Goal: Information Seeking & Learning: Learn about a topic

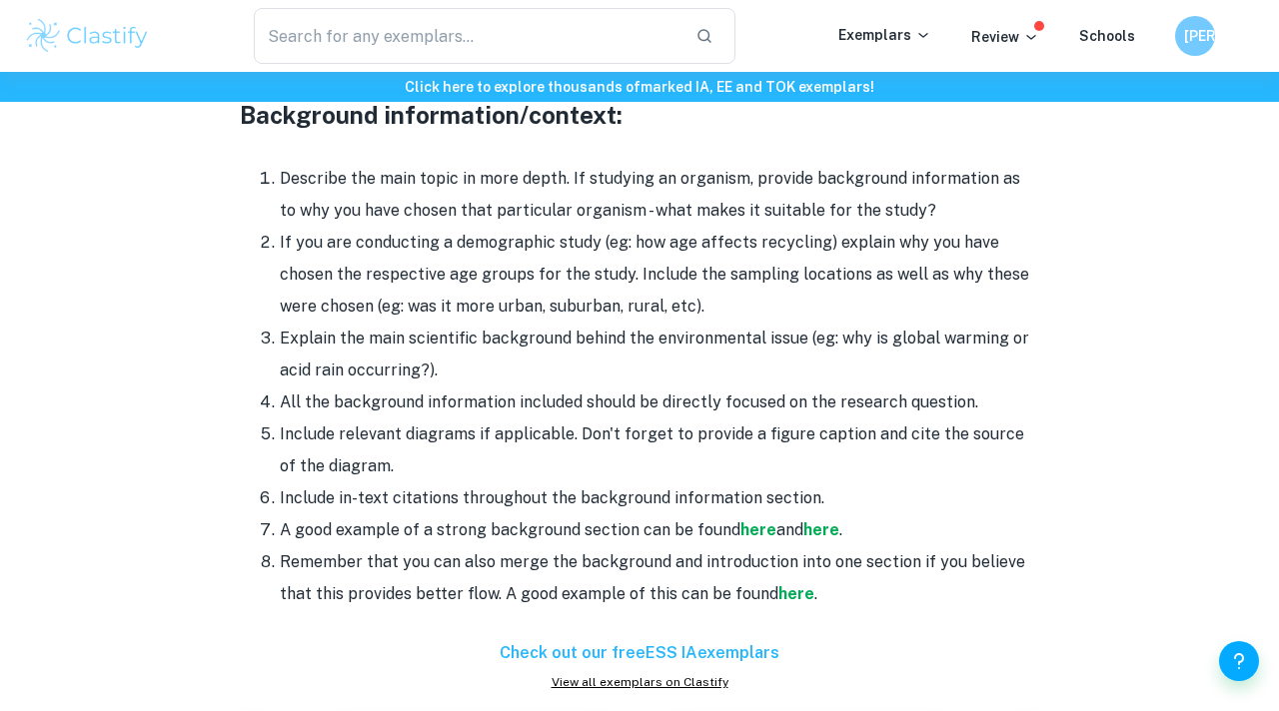
scroll to position [2134, 0]
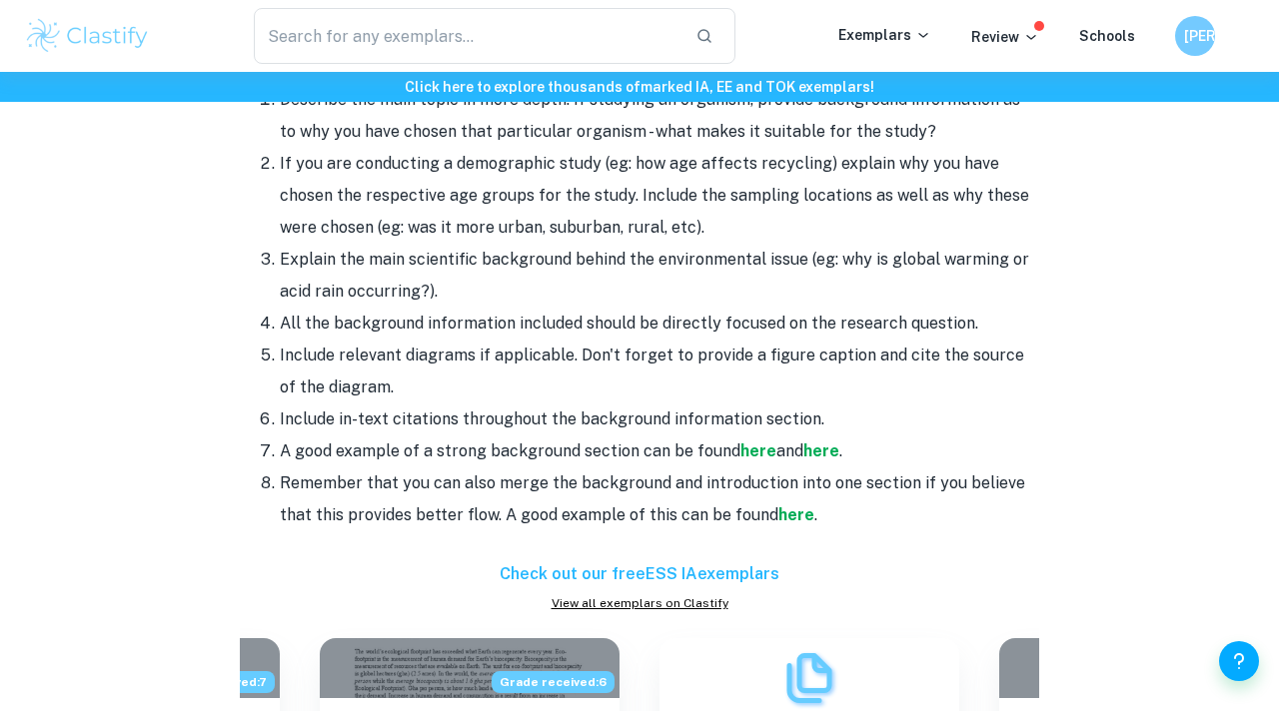
click at [867, 272] on li "Explain the main scientific background behind the environmental issue (eg: why …" at bounding box center [659, 276] width 759 height 64
click at [814, 441] on strong "here" at bounding box center [821, 450] width 36 height 19
click at [782, 505] on strong "here" at bounding box center [796, 514] width 36 height 19
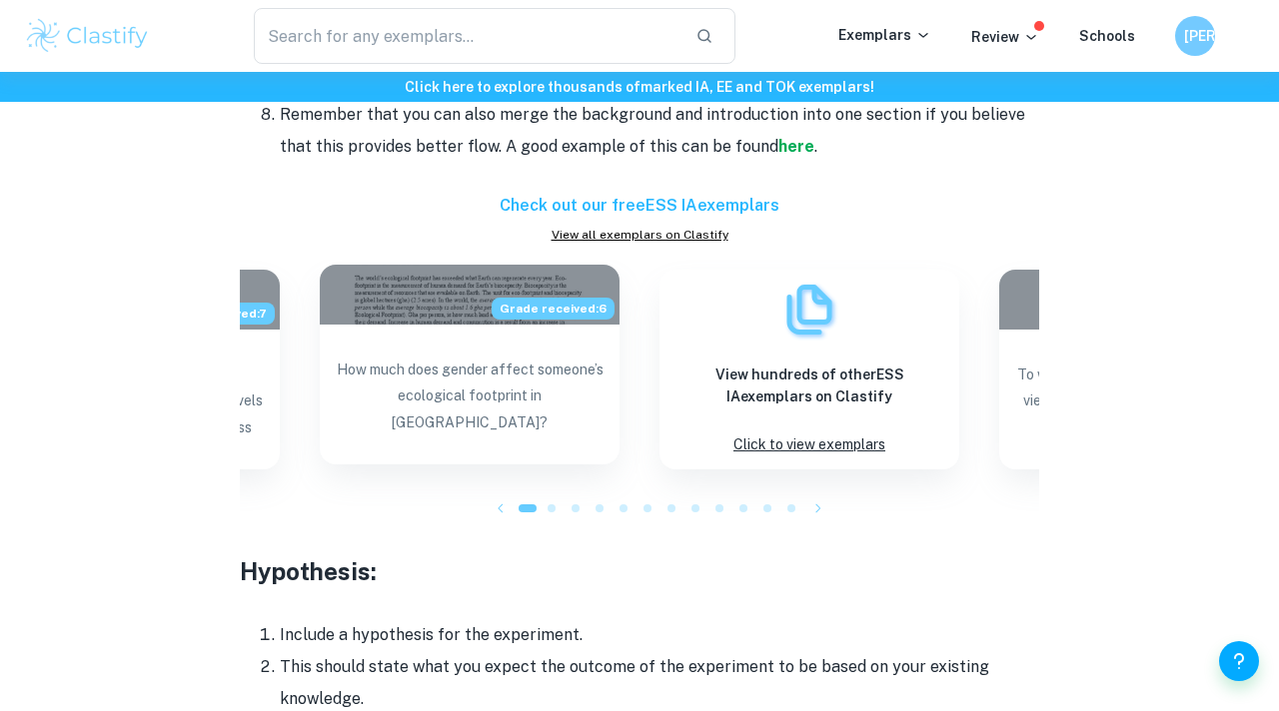
scroll to position [2358, 0]
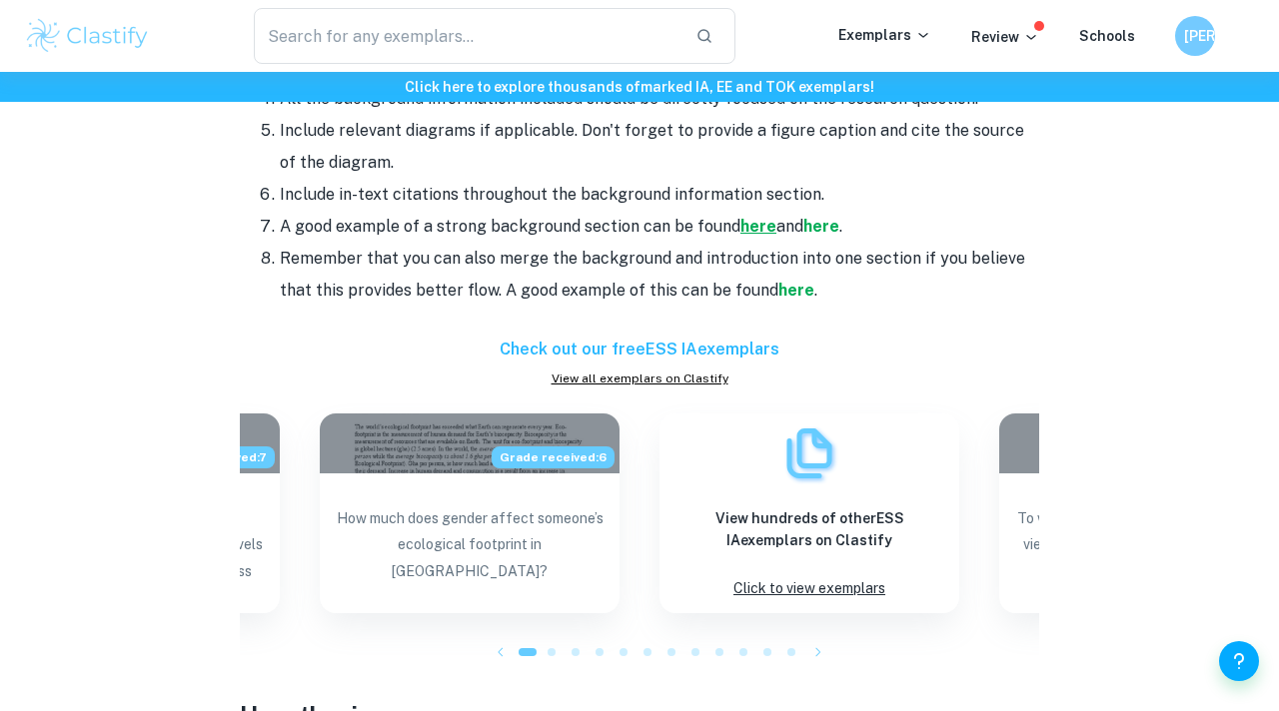
click at [740, 217] on strong "here" at bounding box center [758, 226] width 36 height 19
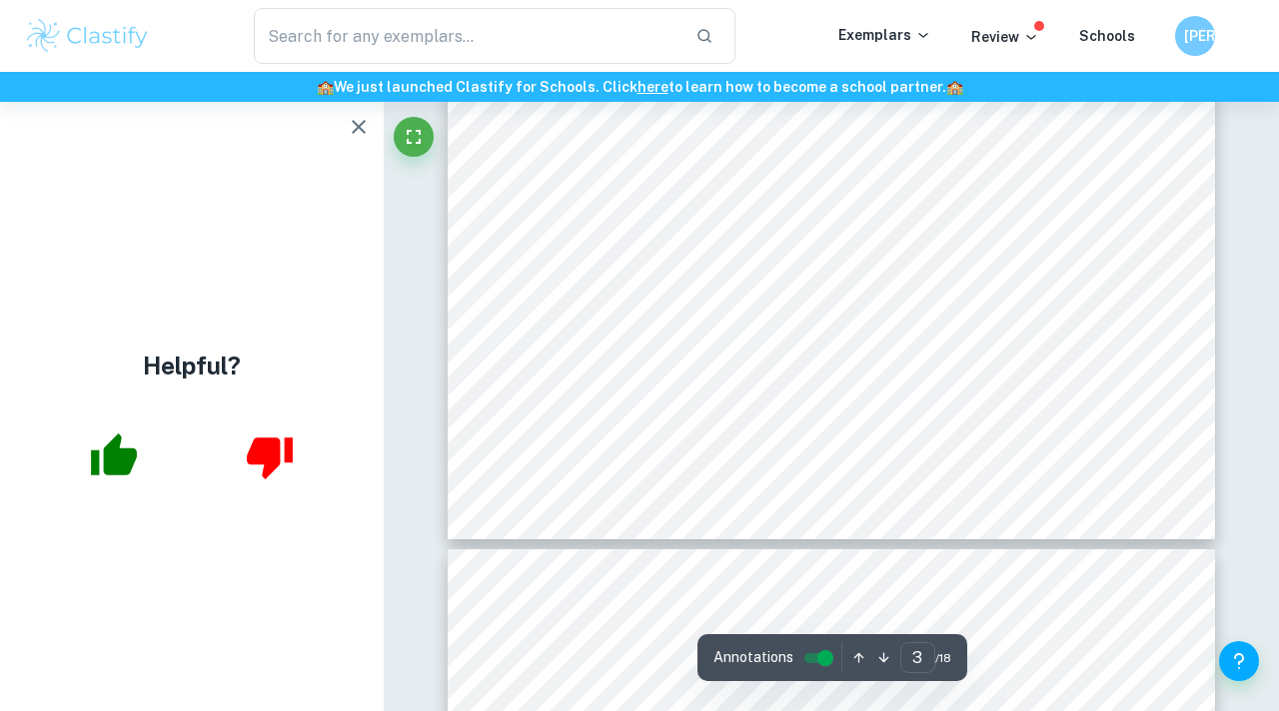
scroll to position [2293, 0]
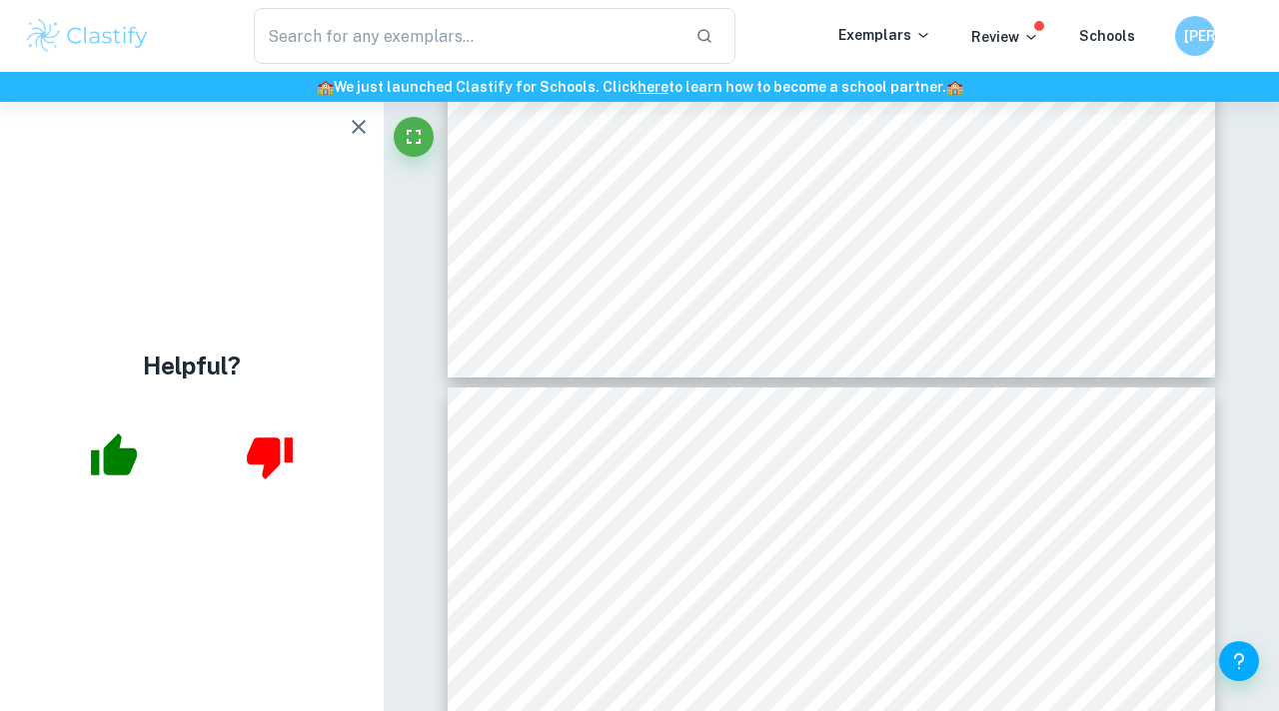
type input "2"
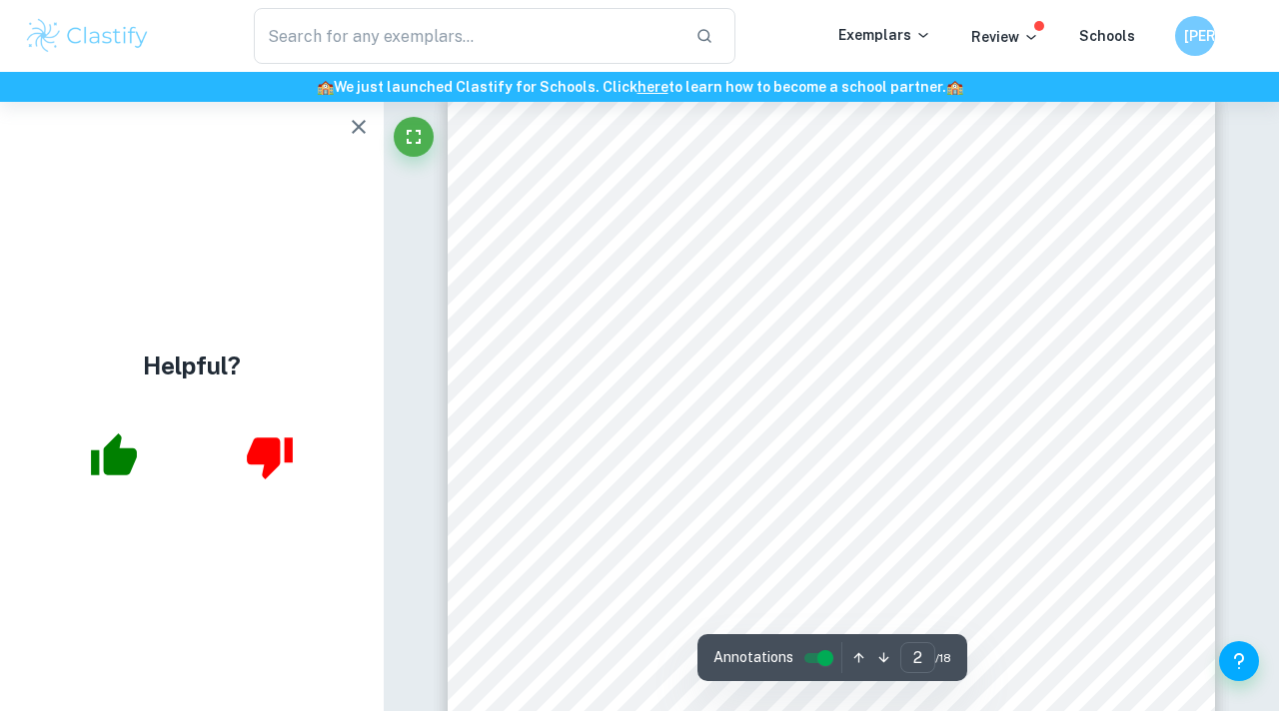
scroll to position [1273, 0]
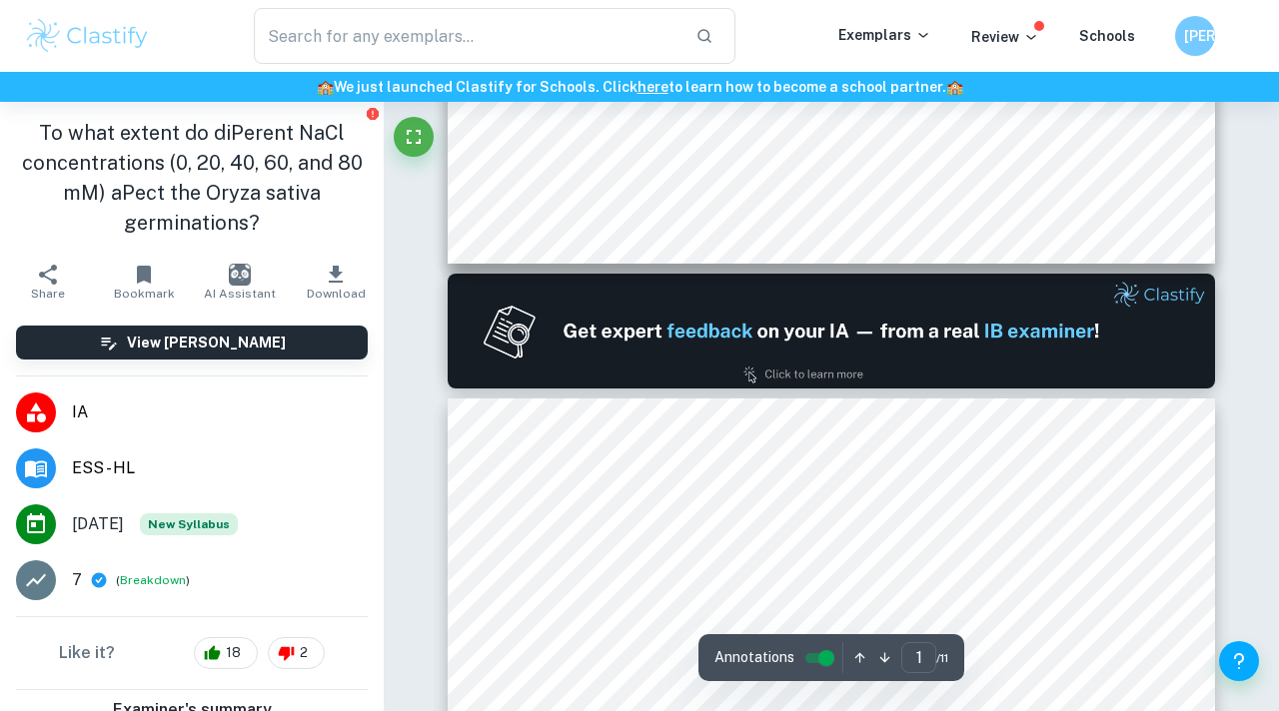
scroll to position [1152, 0]
type input "2"
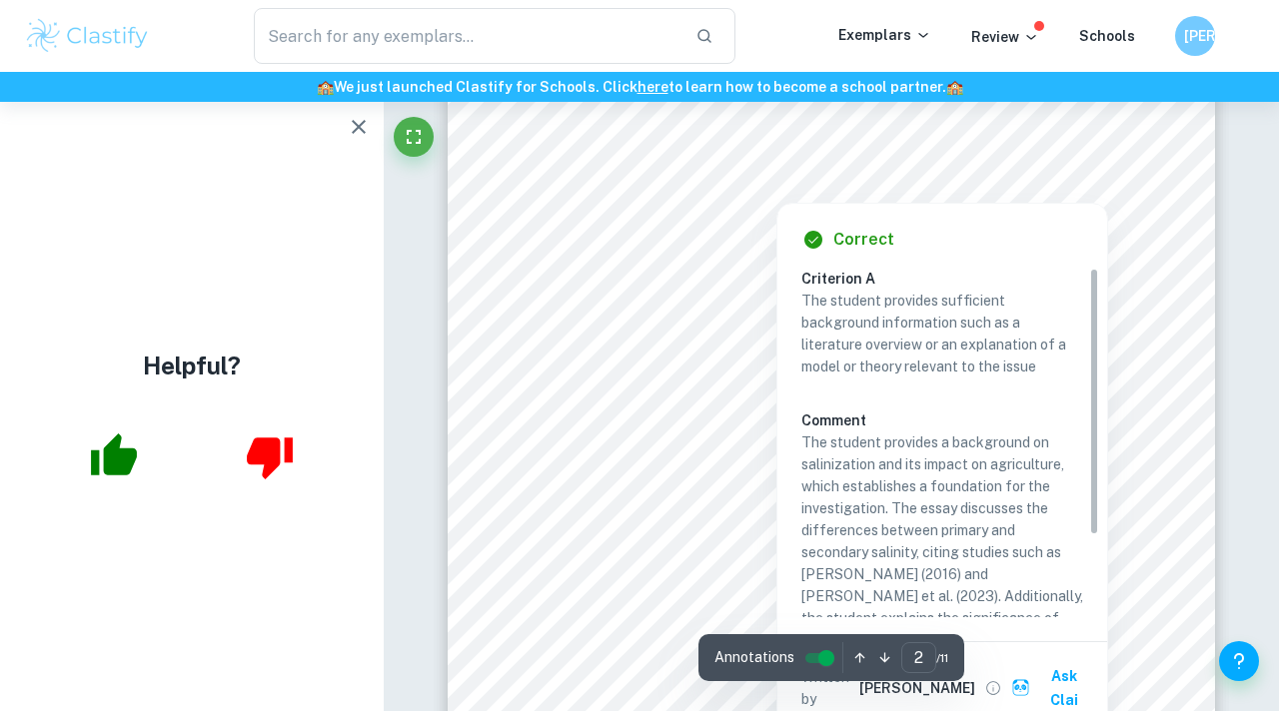
scroll to position [1428, 0]
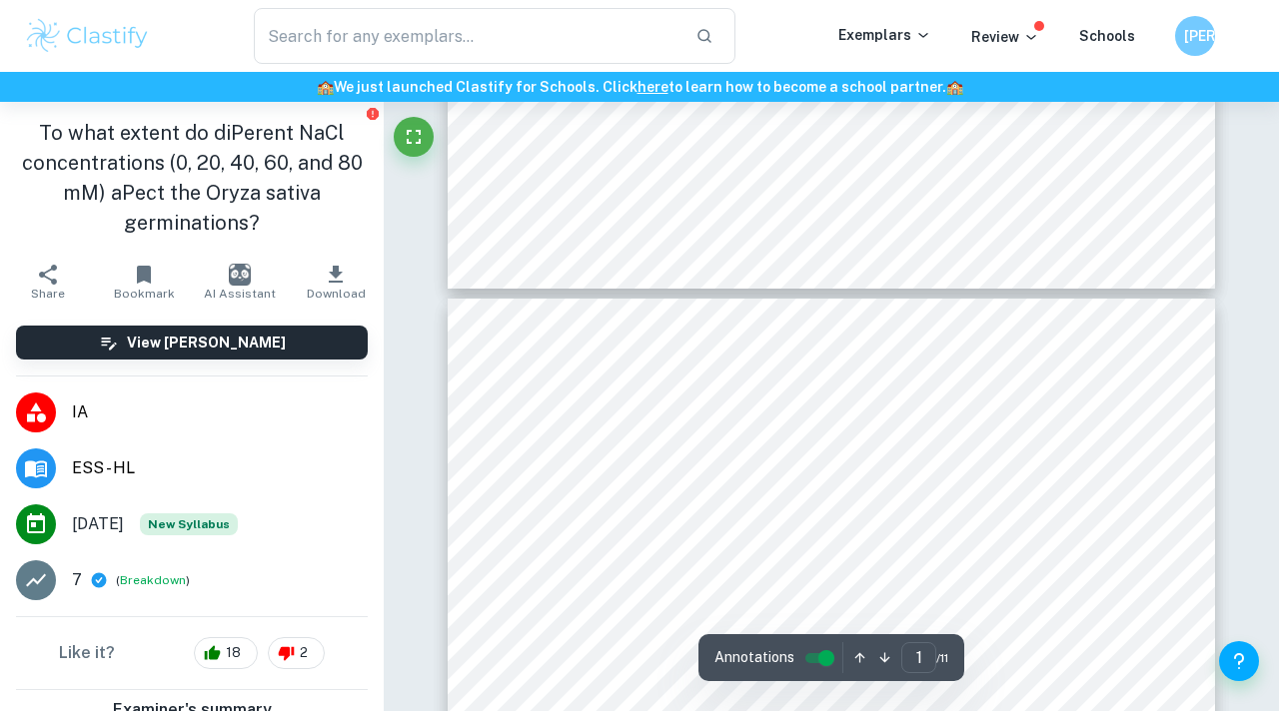
type input "2"
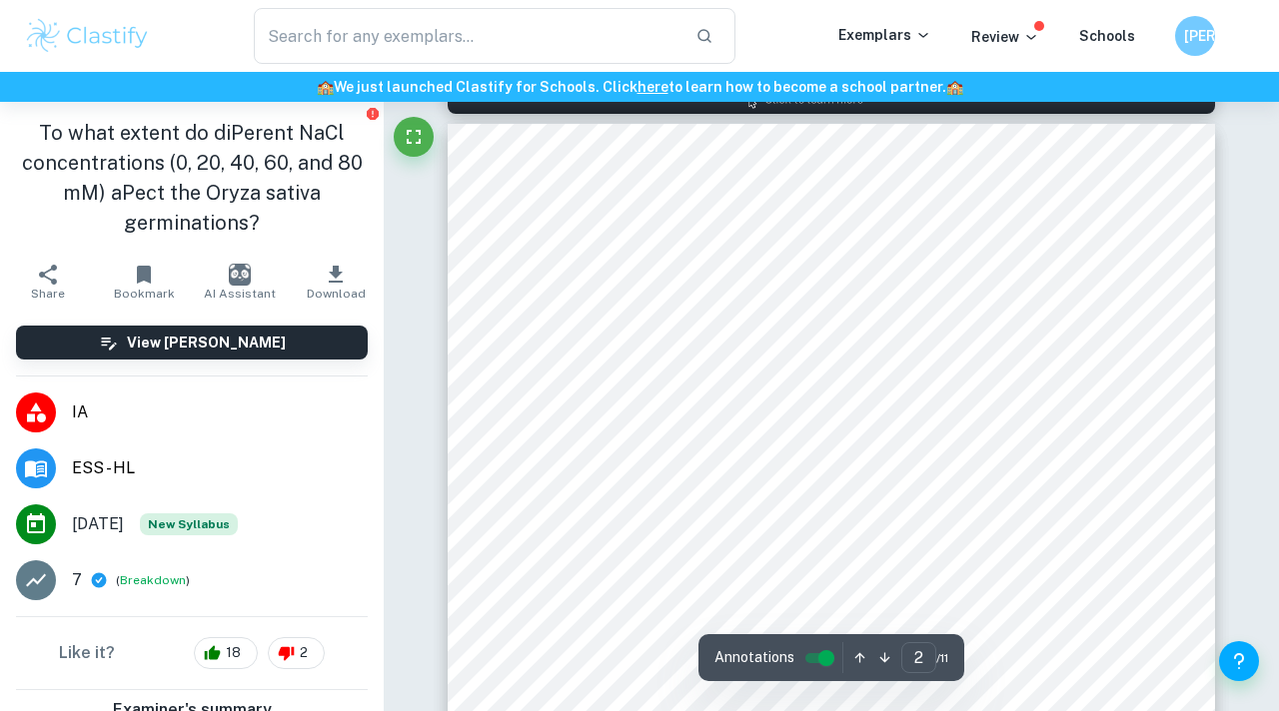
scroll to position [1332, 0]
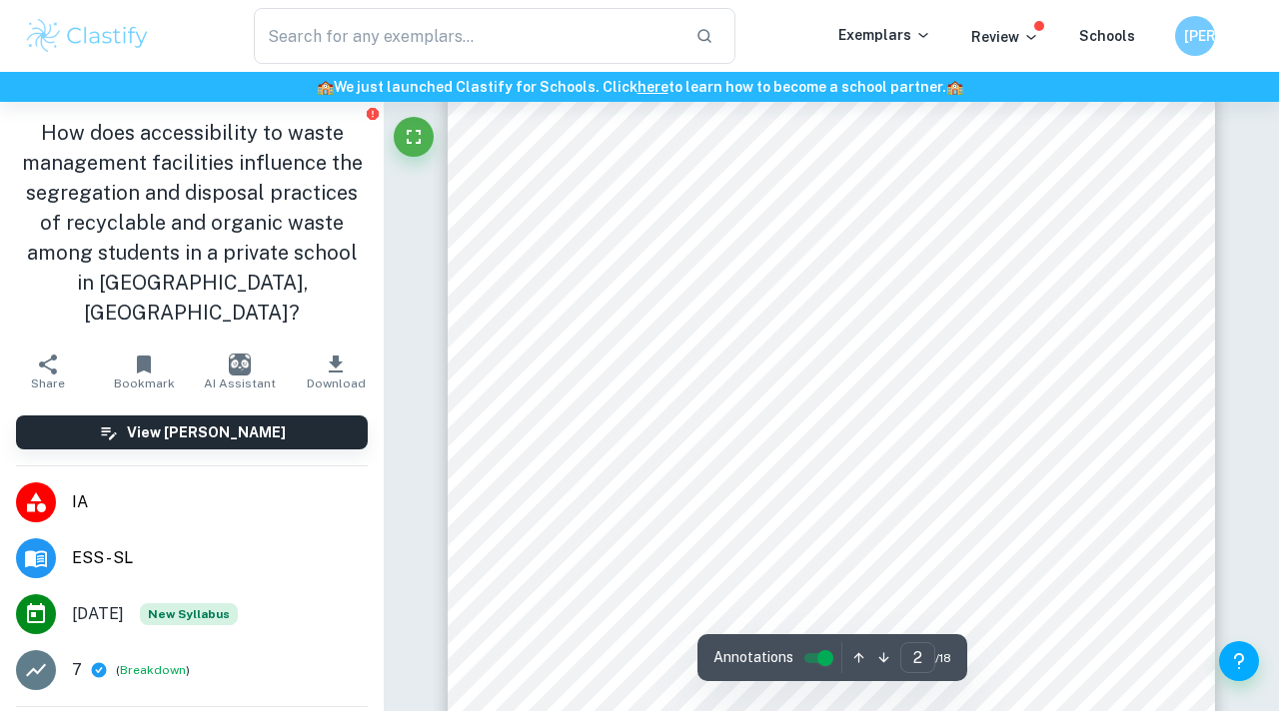
scroll to position [1342, 0]
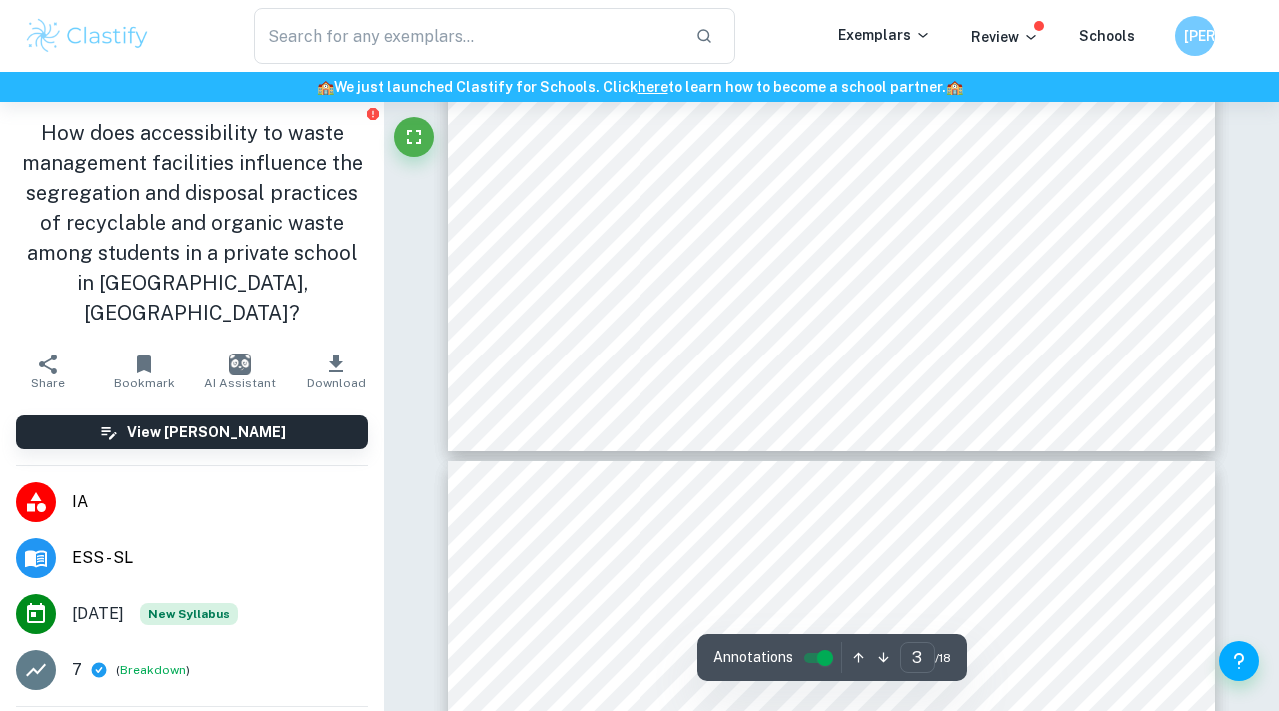
type input "2"
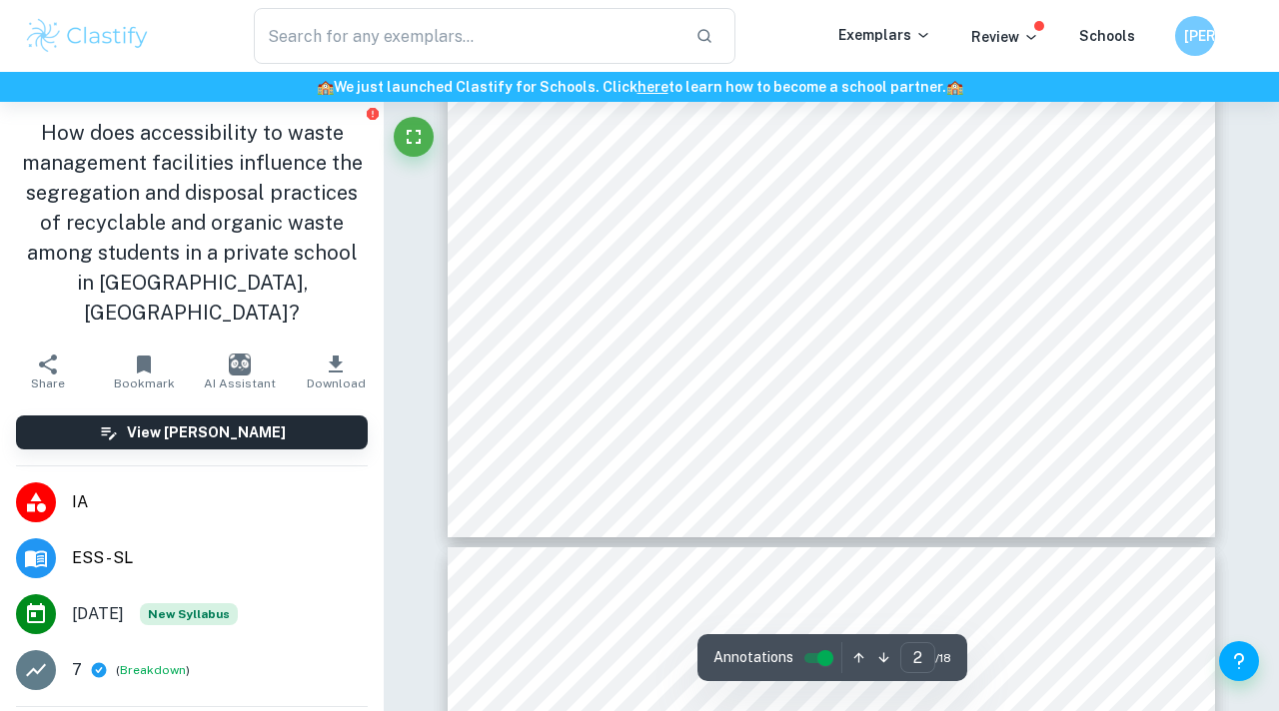
scroll to position [1498, 0]
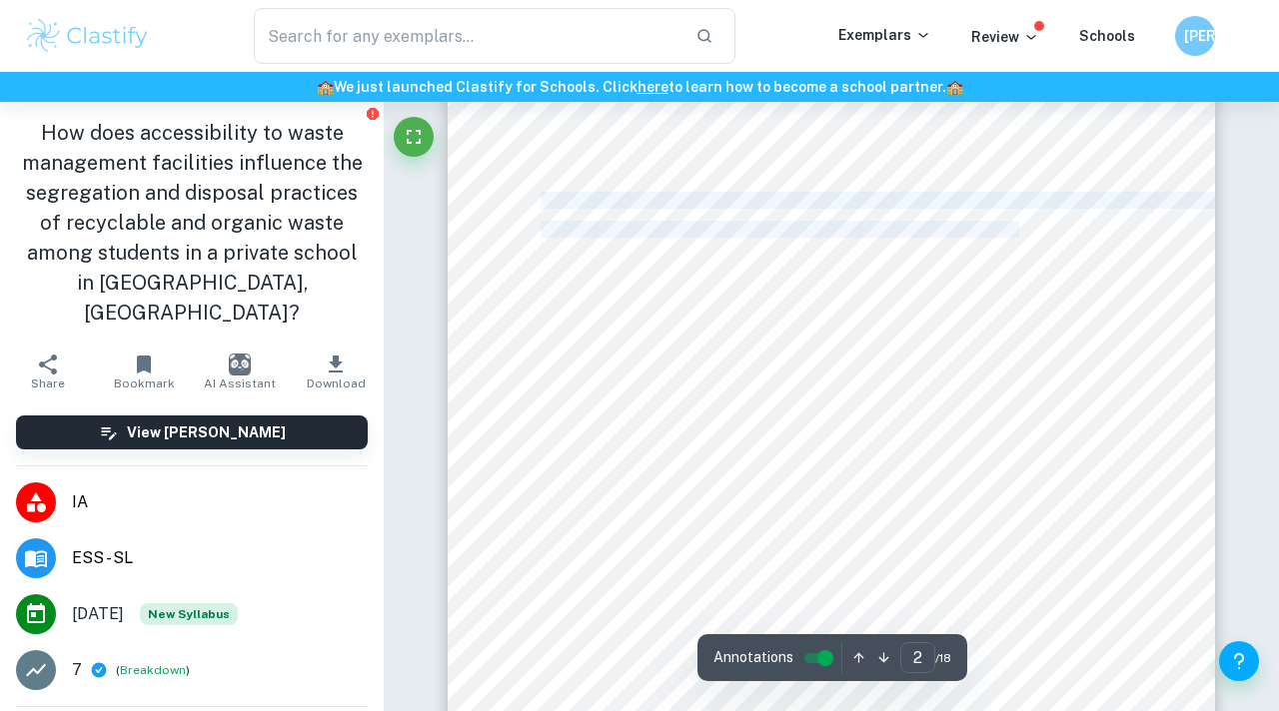
drag, startPoint x: 542, startPoint y: 199, endPoint x: 1020, endPoint y: 233, distance: 478.7
click at [1020, 233] on div "2 Environmental Issue Context Improper waste disposal poses signiûcant environm…" at bounding box center [830, 385] width 767 height 1085
click at [995, 208] on span "This study examines barriers to eOective waste diversion in [GEOGRAPHIC_DATA], …" at bounding box center [886, 200] width 692 height 15
